Goal: Check status

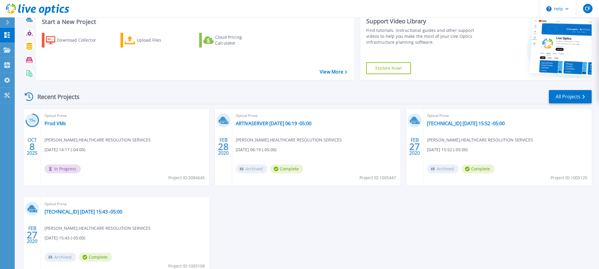
scroll to position [29, 0]
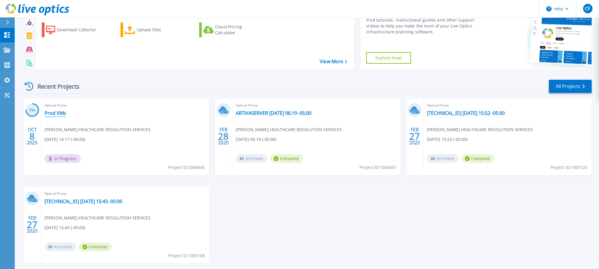
click at [57, 114] on link "Prod VMs" at bounding box center [56, 113] width 22 height 6
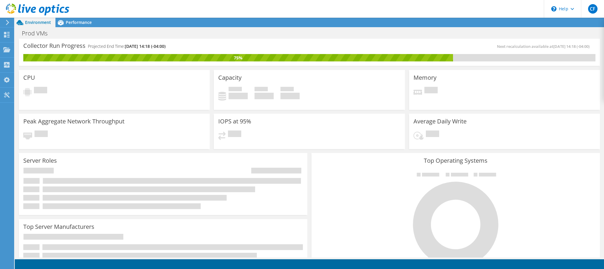
scroll to position [29, 0]
click at [74, 24] on span "Performance" at bounding box center [79, 22] width 26 height 6
